Goal: Information Seeking & Learning: Learn about a topic

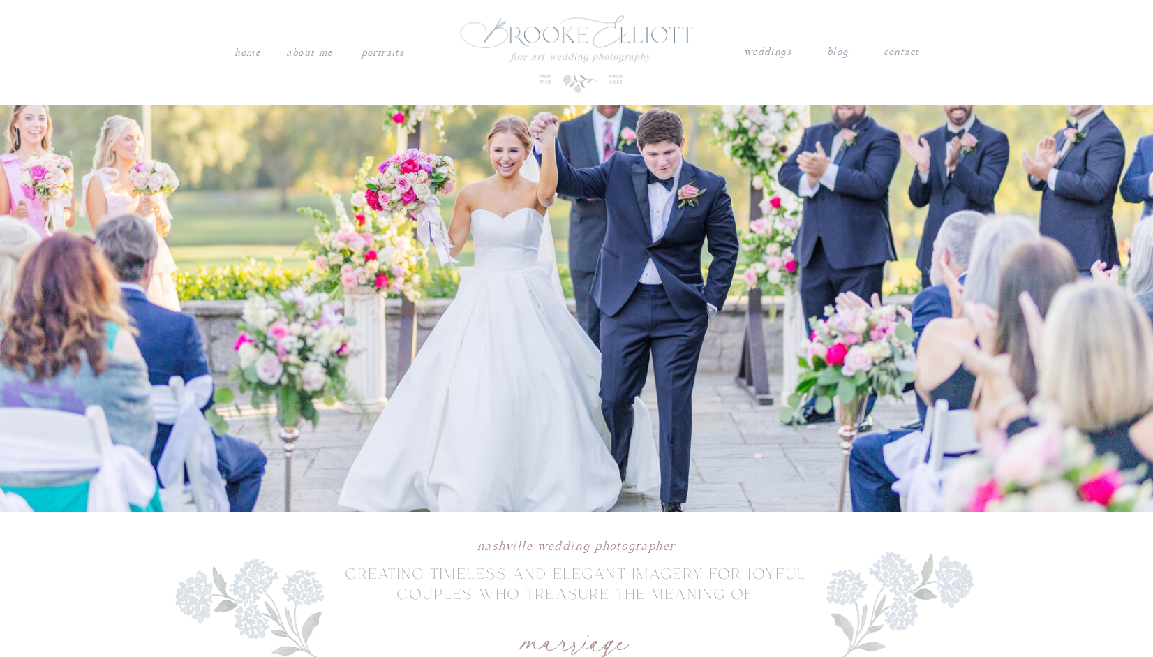
click at [776, 58] on nav "weddings" at bounding box center [767, 52] width 49 height 18
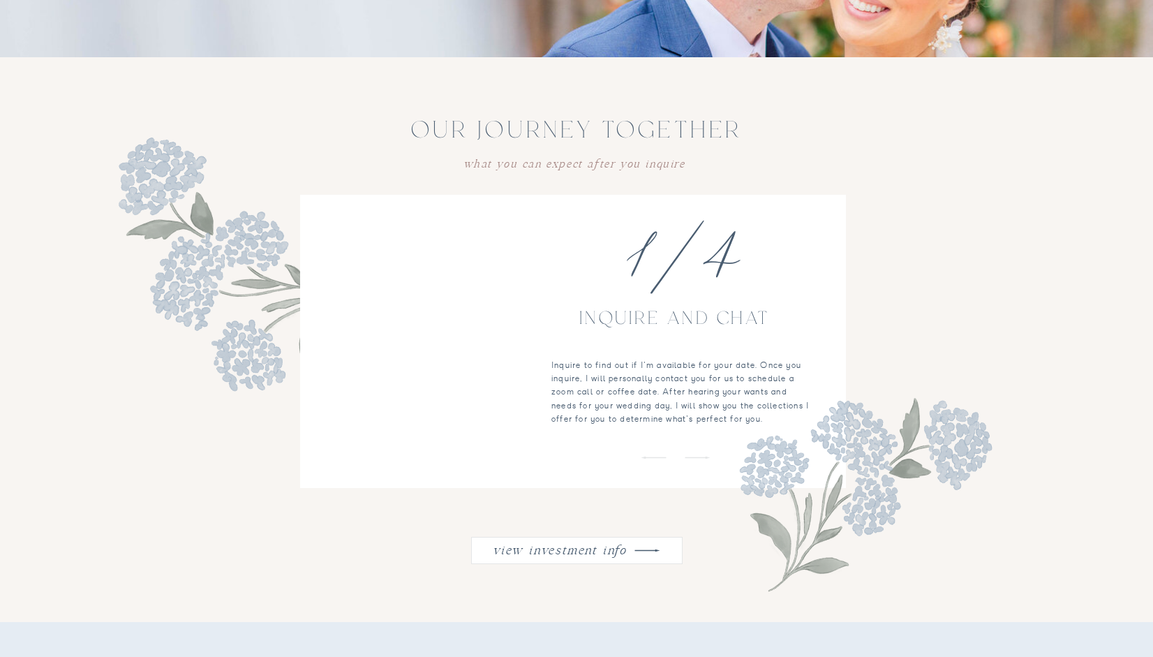
scroll to position [1533, 0]
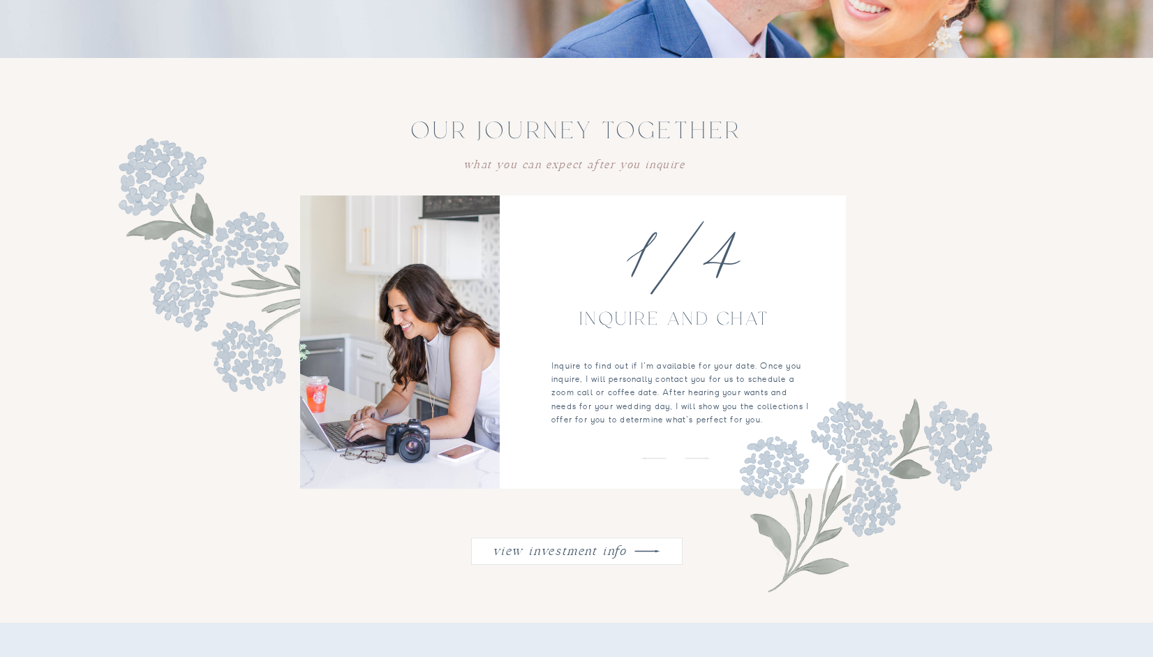
click at [567, 551] on nav "view investment info" at bounding box center [559, 549] width 141 height 18
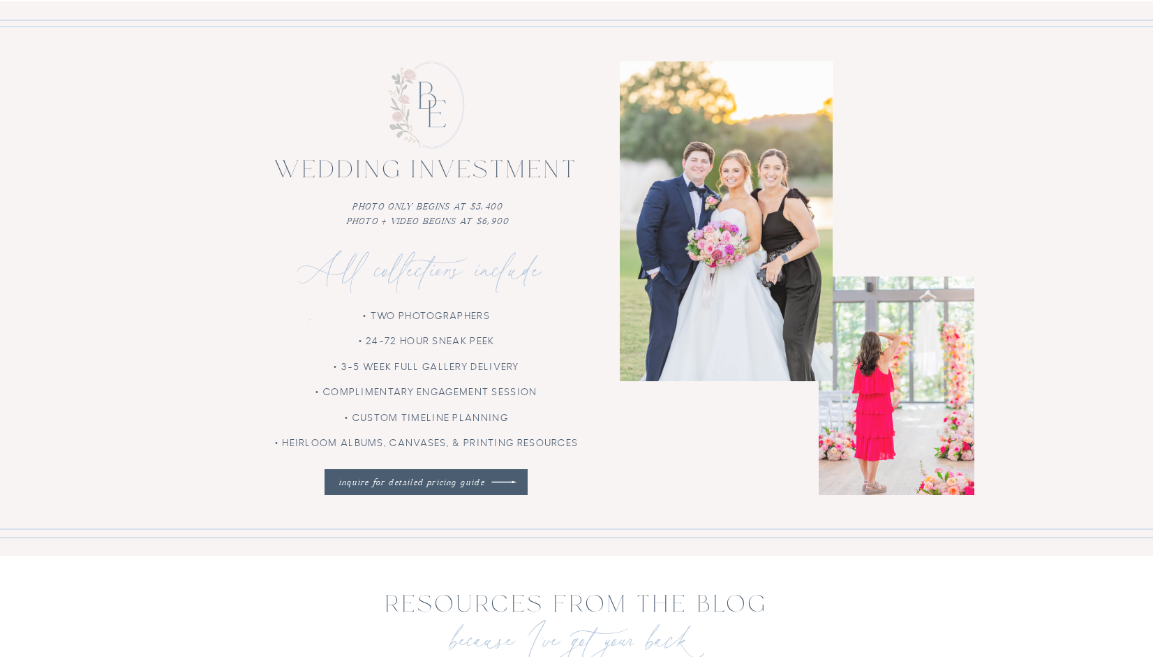
scroll to position [3901, 0]
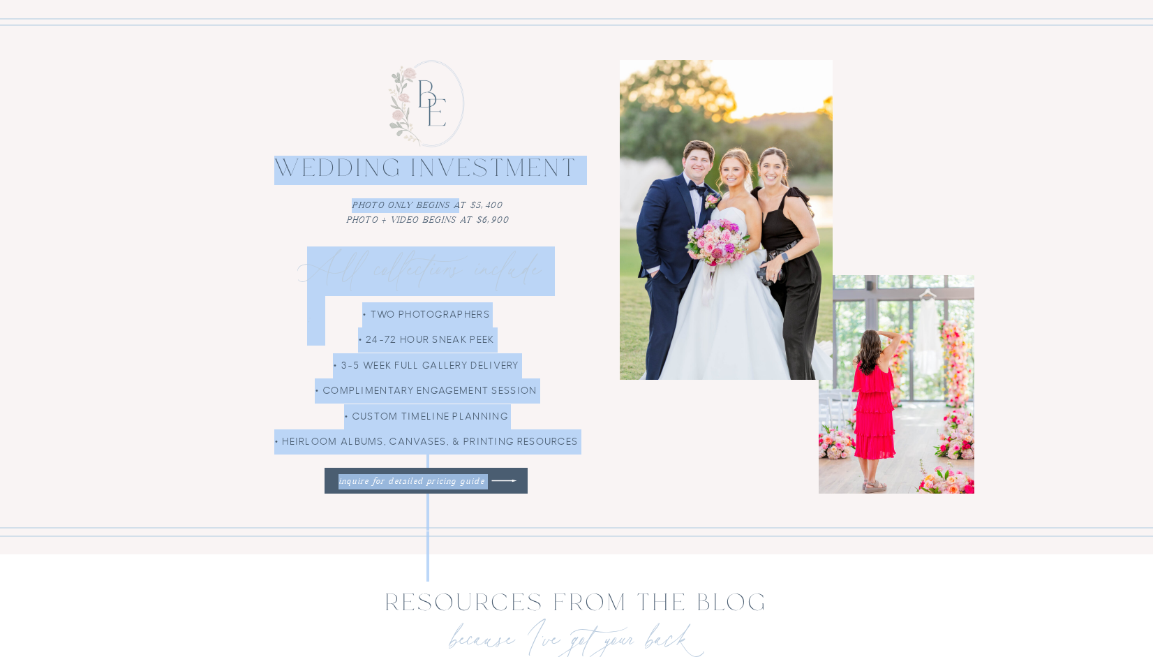
drag, startPoint x: 458, startPoint y: 203, endPoint x: 510, endPoint y: 193, distance: 53.3
click at [510, 193] on div "contact blog weddings PORTRAITS About me Home The [PERSON_NAME] wedding experie…" at bounding box center [576, 45] width 1153 height 7892
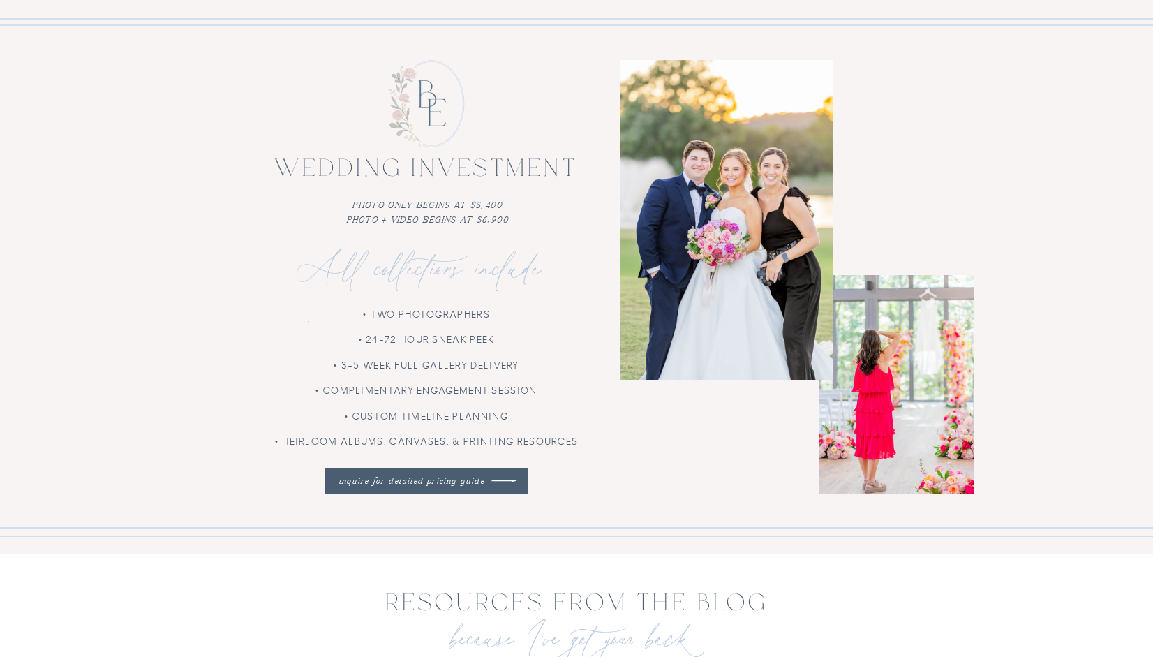
click at [500, 202] on p "photo only begins at $5,400 photo + video begins at $6,900" at bounding box center [427, 212] width 403 height 28
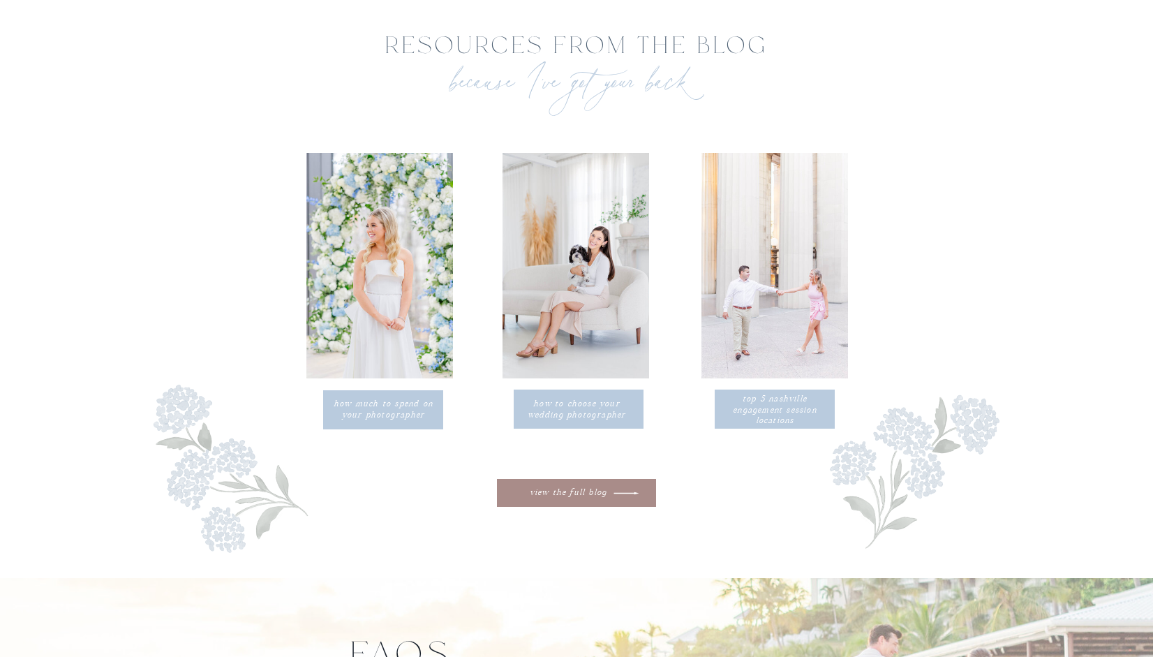
scroll to position [4455, 0]
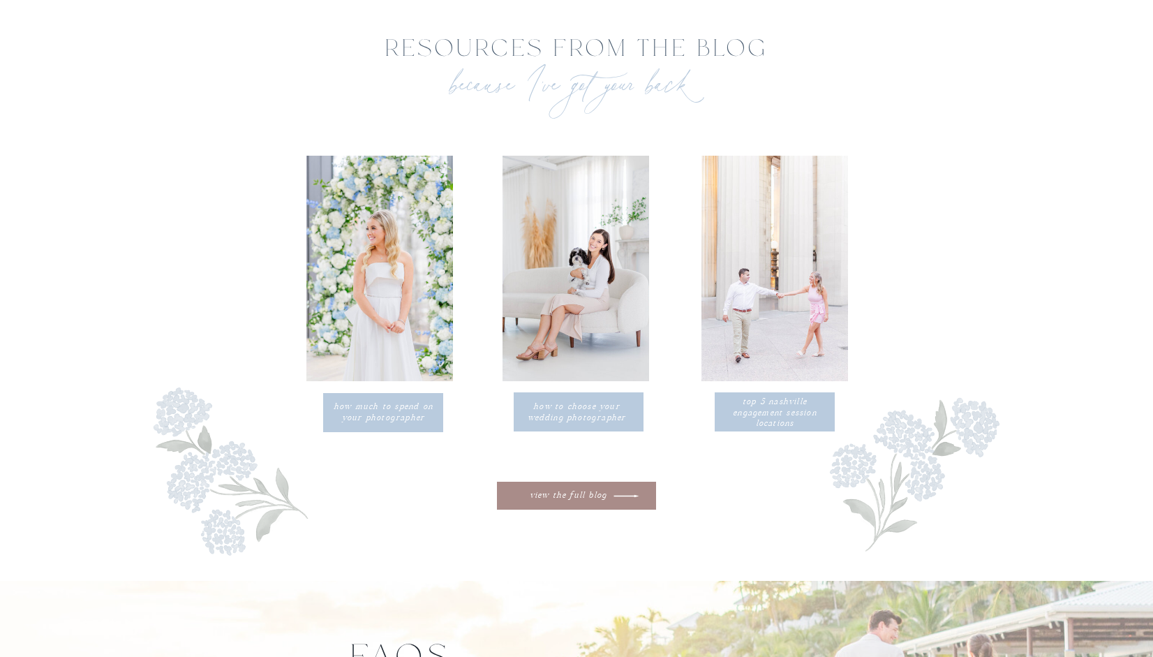
click at [589, 417] on p "How to choose your wedding photographer" at bounding box center [576, 411] width 105 height 20
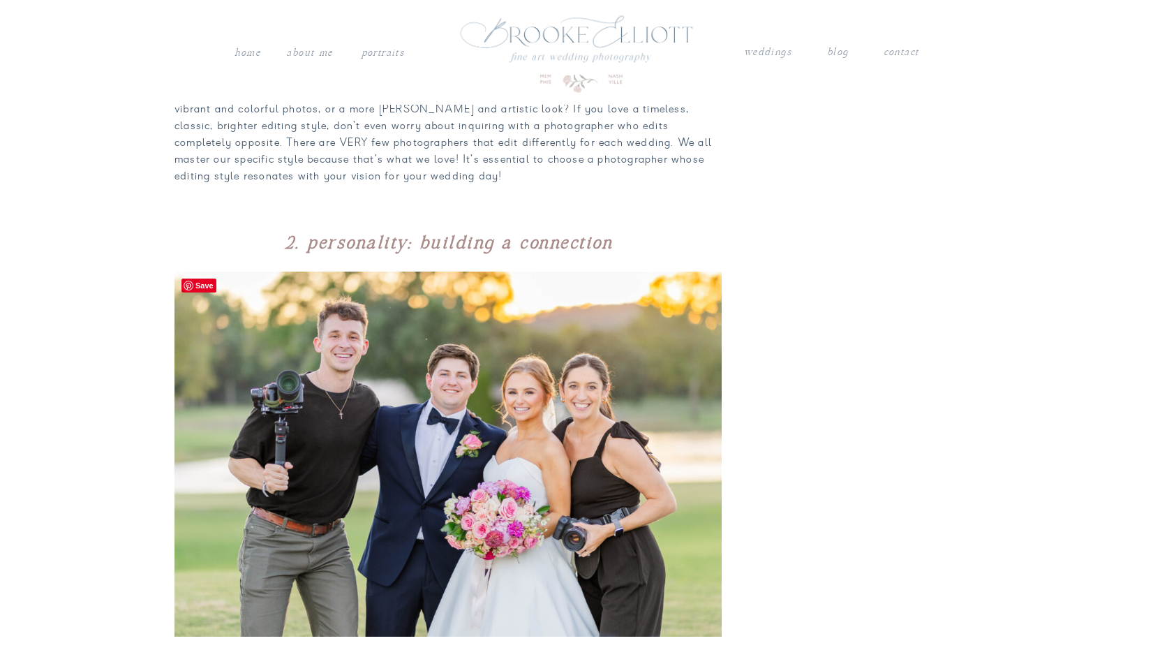
scroll to position [1279, 0]
